Goal: Task Accomplishment & Management: Complete application form

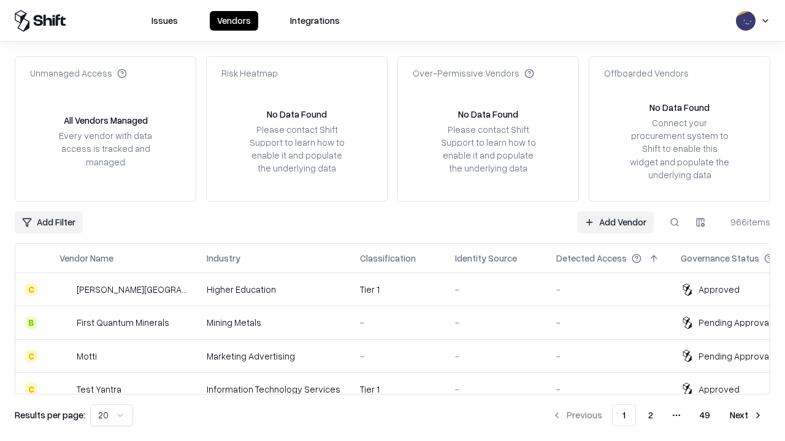
click at [615, 222] on link "Add Vendor" at bounding box center [615, 223] width 77 height 22
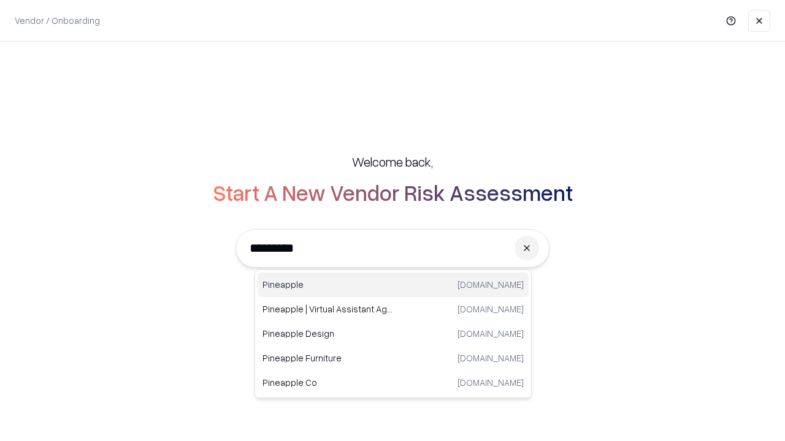
click at [393, 285] on div "Pineapple pineappleenergy.com" at bounding box center [393, 285] width 271 height 25
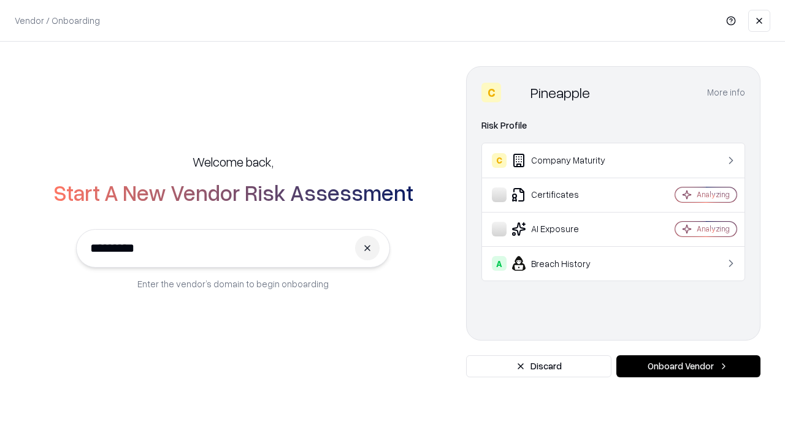
type input "*********"
click at [688, 367] on button "Onboard Vendor" at bounding box center [688, 367] width 144 height 22
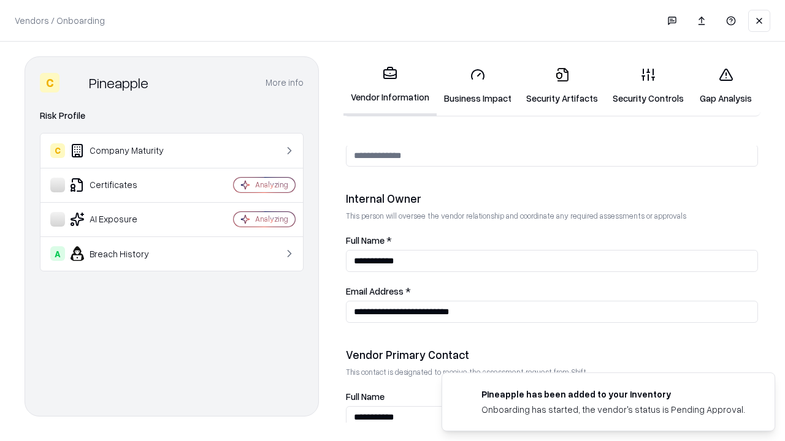
scroll to position [635, 0]
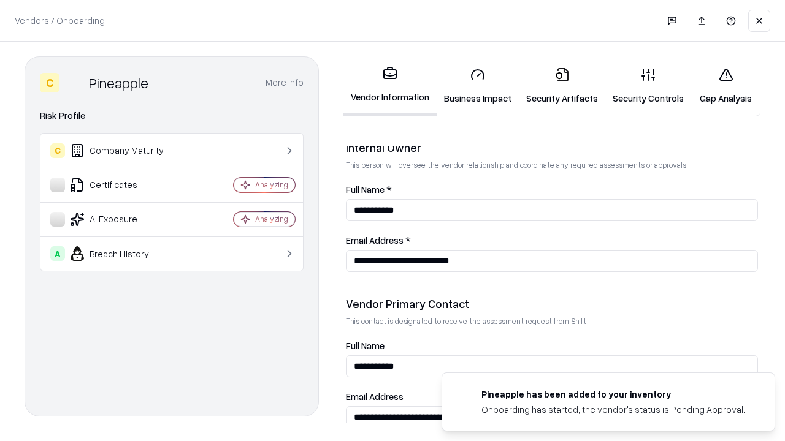
click at [478, 86] on link "Business Impact" at bounding box center [478, 86] width 82 height 57
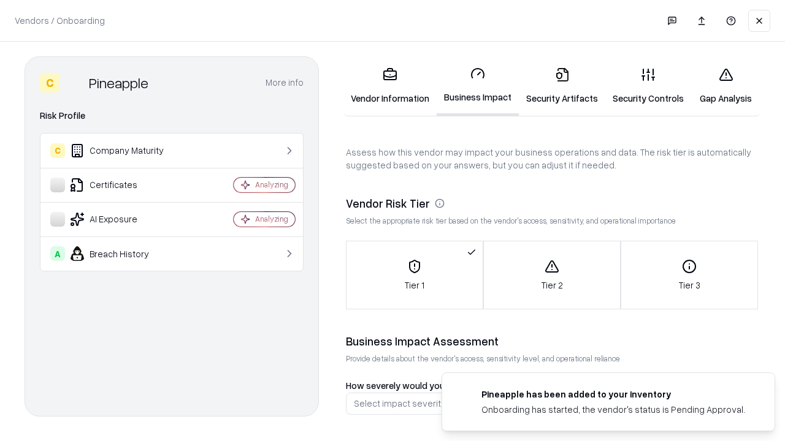
click at [562, 86] on link "Security Artifacts" at bounding box center [562, 86] width 86 height 57
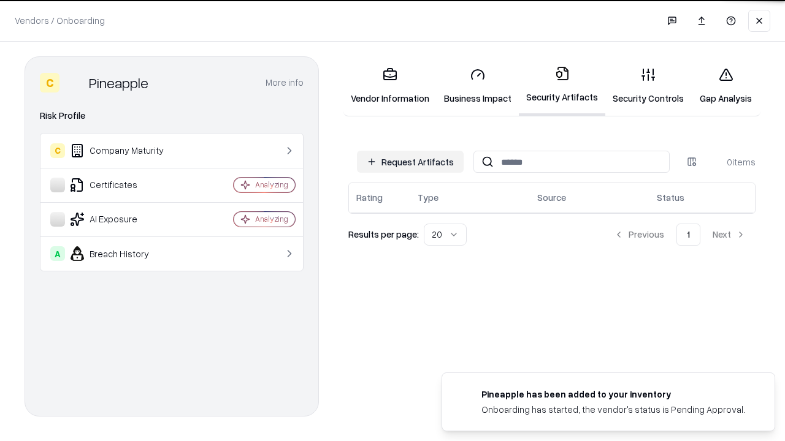
click at [410, 162] on button "Request Artifacts" at bounding box center [410, 162] width 107 height 22
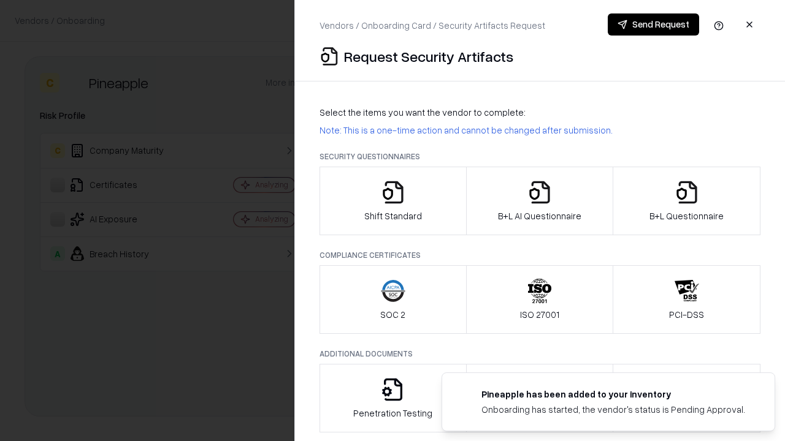
click at [392, 201] on icon "button" at bounding box center [393, 192] width 25 height 25
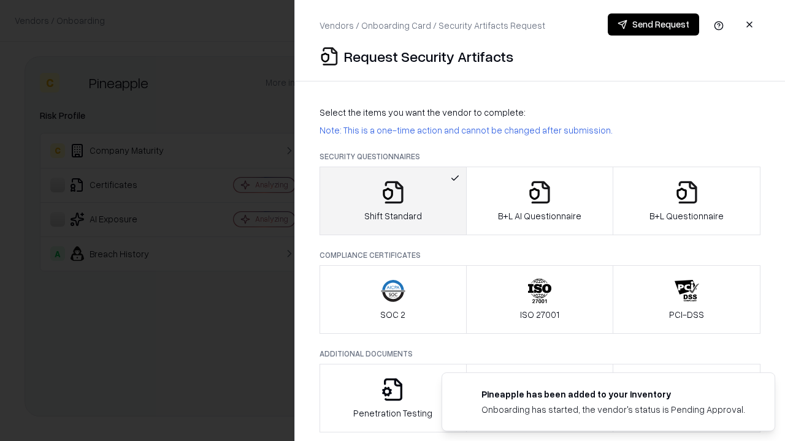
click at [653, 25] on button "Send Request" at bounding box center [653, 24] width 91 height 22
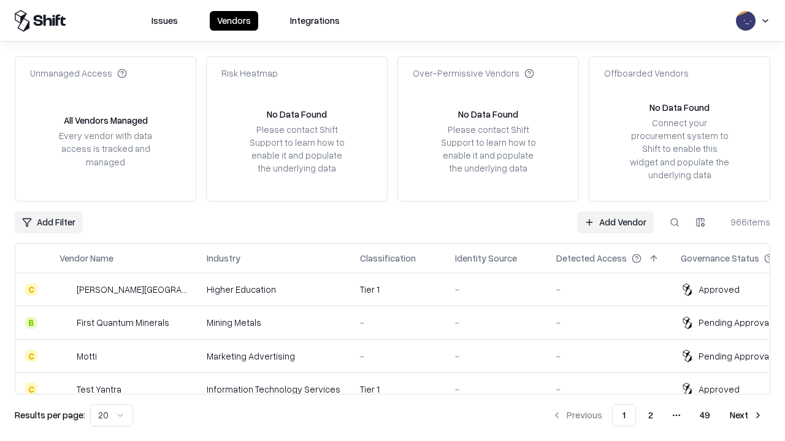
click at [674, 222] on button at bounding box center [674, 223] width 22 height 22
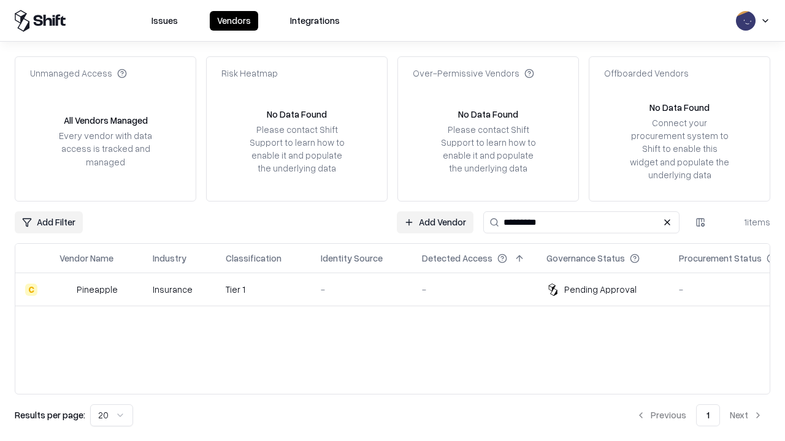
type input "*********"
click at [400, 289] on div "-" at bounding box center [362, 289] width 82 height 13
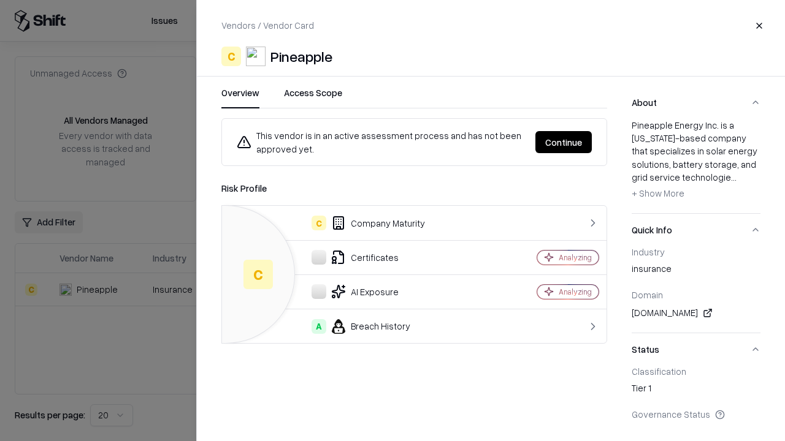
click at [563, 142] on button "Continue" at bounding box center [563, 142] width 56 height 22
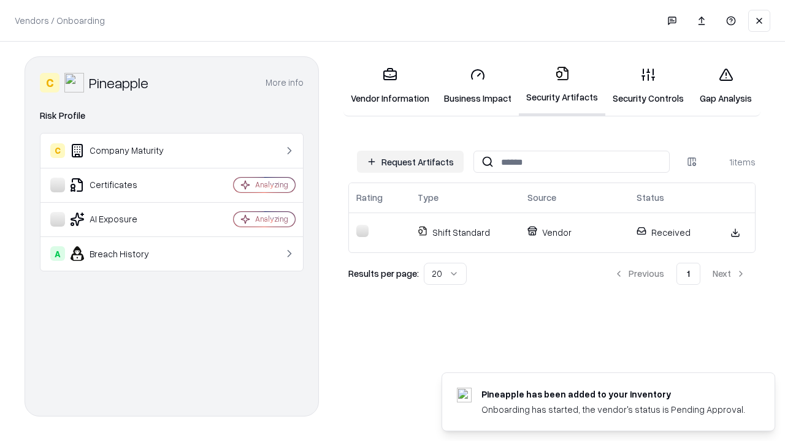
click at [725, 86] on link "Gap Analysis" at bounding box center [725, 86] width 69 height 57
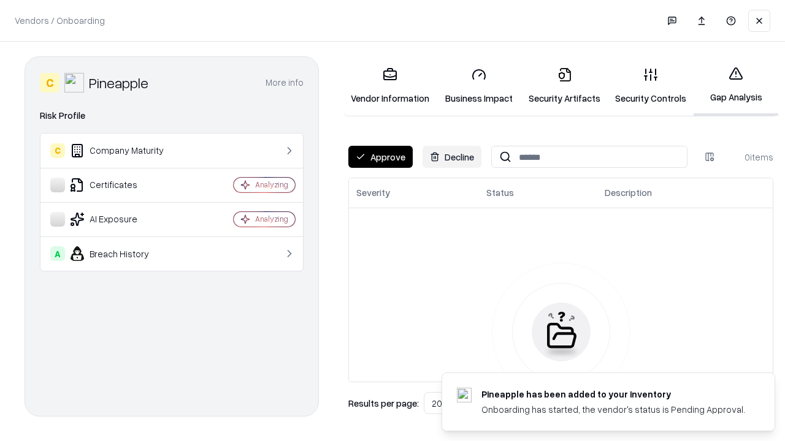
click at [380, 157] on button "Approve" at bounding box center [380, 157] width 64 height 22
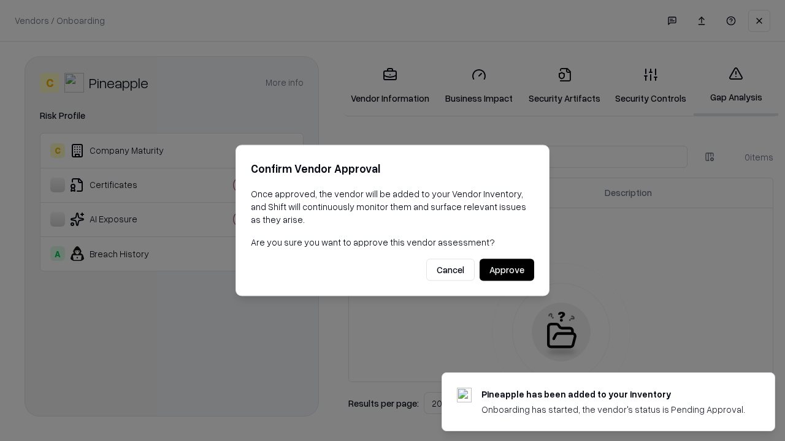
click at [506, 270] on button "Approve" at bounding box center [506, 270] width 55 height 22
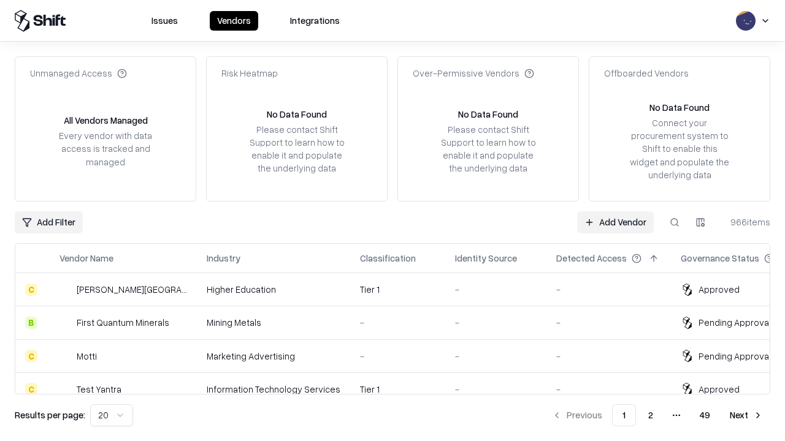
type input "*********"
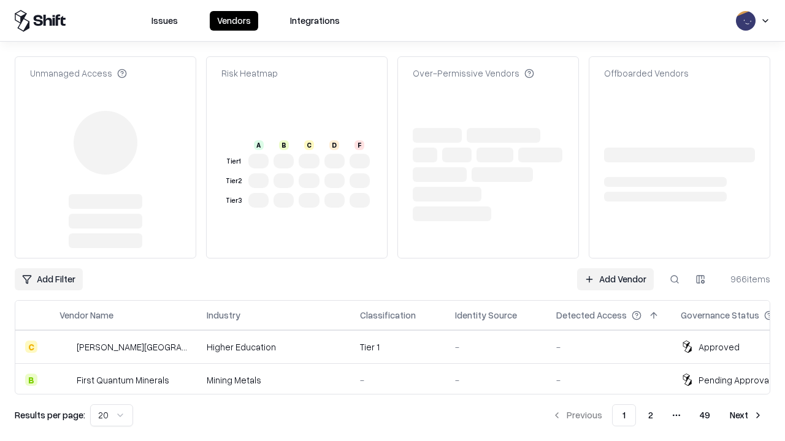
click at [615, 269] on link "Add Vendor" at bounding box center [615, 280] width 77 height 22
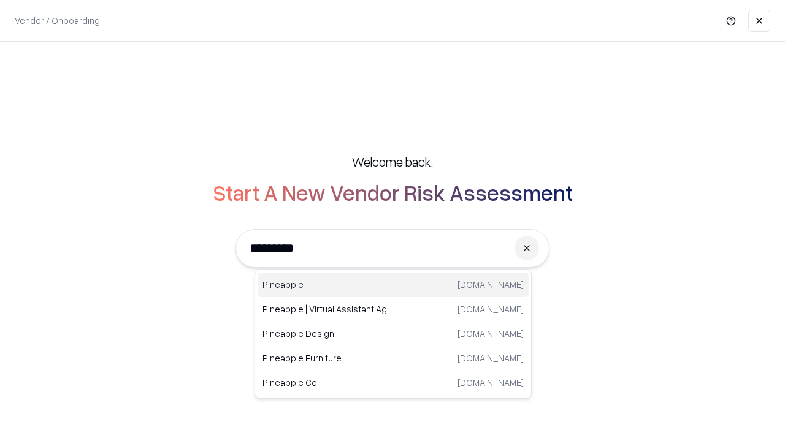
click at [393, 285] on div "Pineapple pineappleenergy.com" at bounding box center [393, 285] width 271 height 25
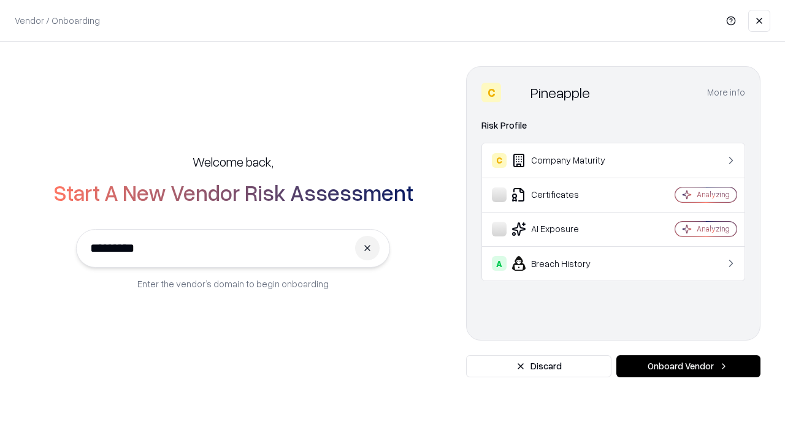
type input "*********"
click at [688, 367] on button "Onboard Vendor" at bounding box center [688, 367] width 144 height 22
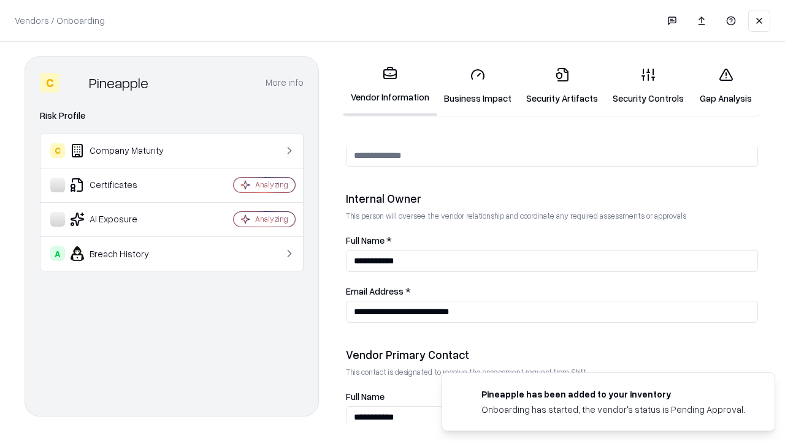
scroll to position [635, 0]
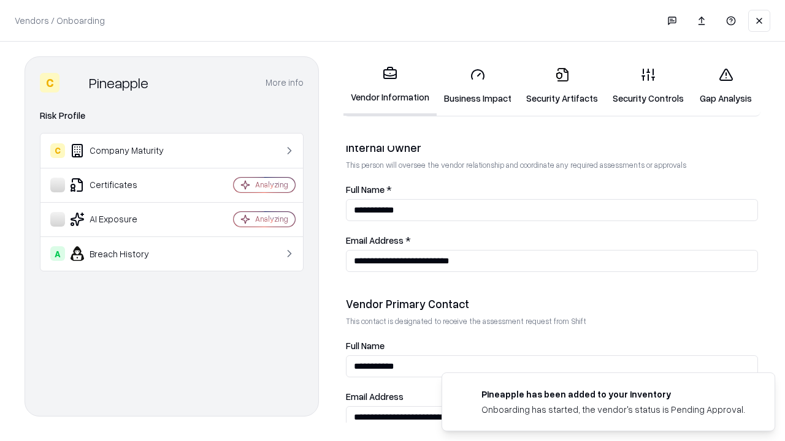
click at [725, 86] on link "Gap Analysis" at bounding box center [725, 86] width 69 height 57
